Goal: Information Seeking & Learning: Learn about a topic

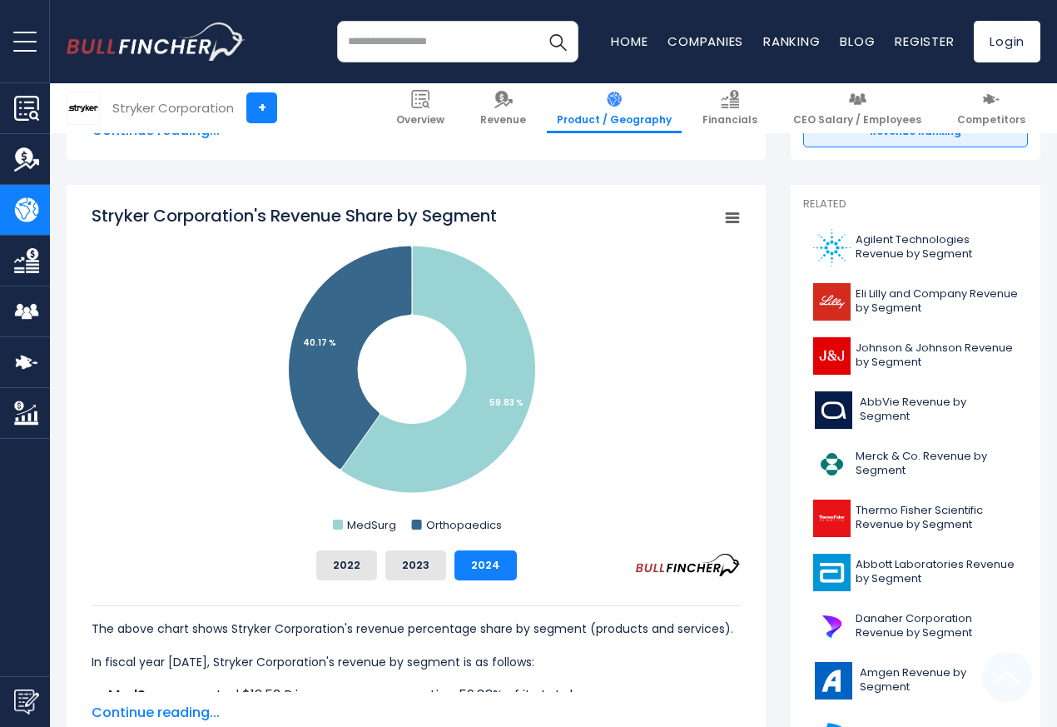
scroll to position [599, 0]
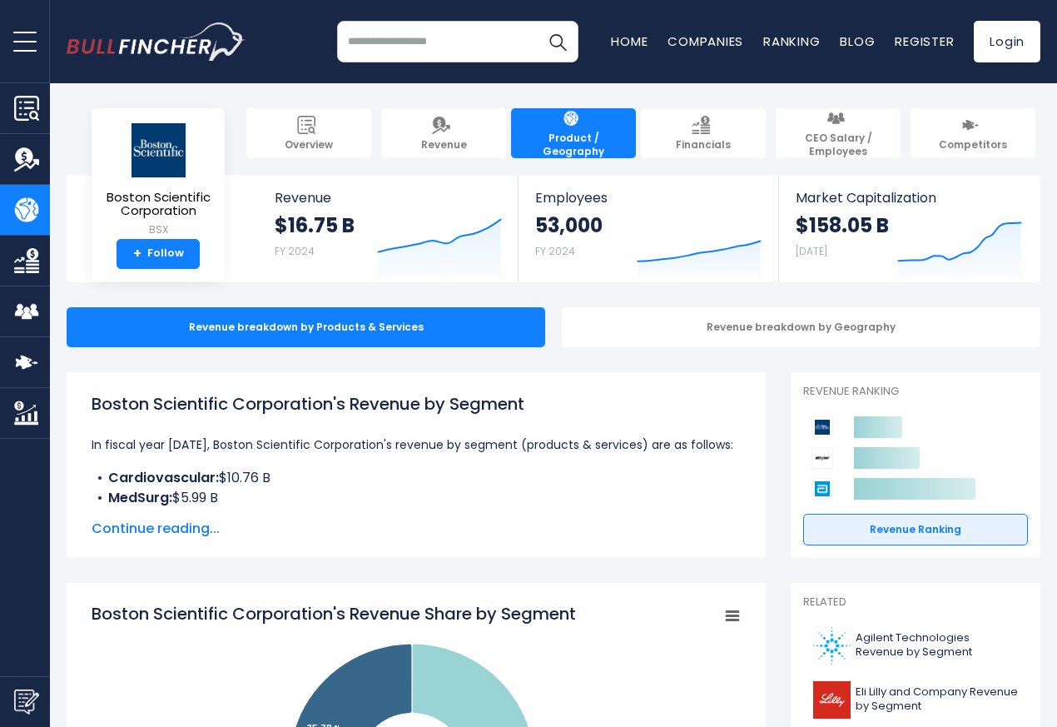
click at [131, 529] on span "Continue reading..." at bounding box center [416, 529] width 649 height 20
